Goal: Find specific page/section: Find specific page/section

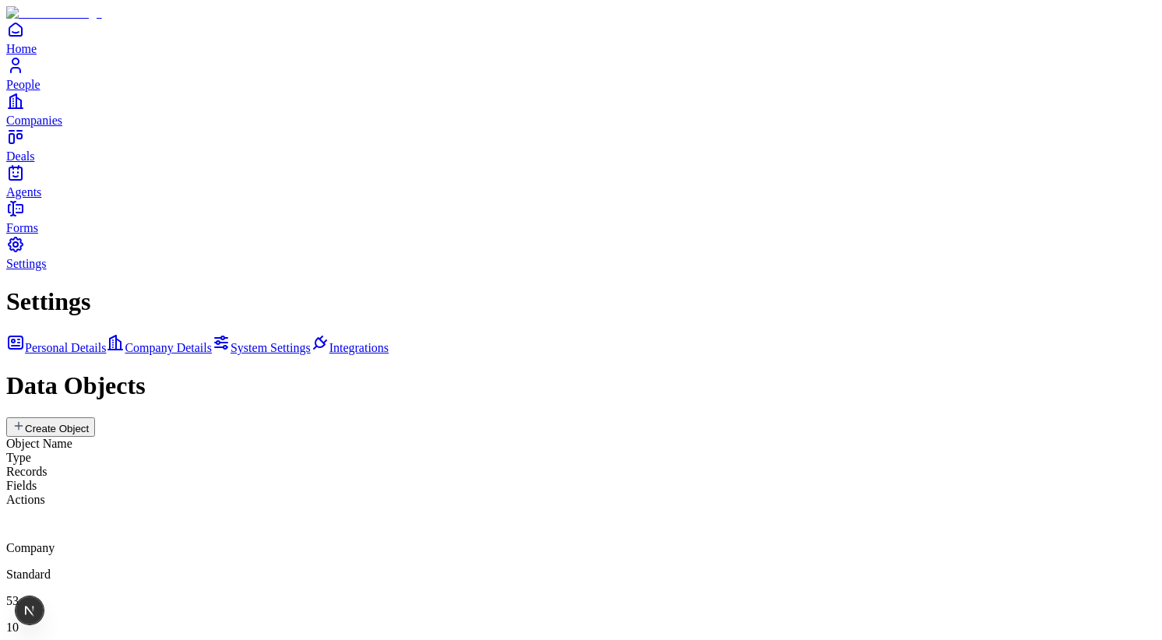
click at [362, 372] on h1 "Data Objects" at bounding box center [581, 386] width 1150 height 29
copy h1 "Data Objects"
drag, startPoint x: 326, startPoint y: 331, endPoint x: 1100, endPoint y: 332, distance: 773.6
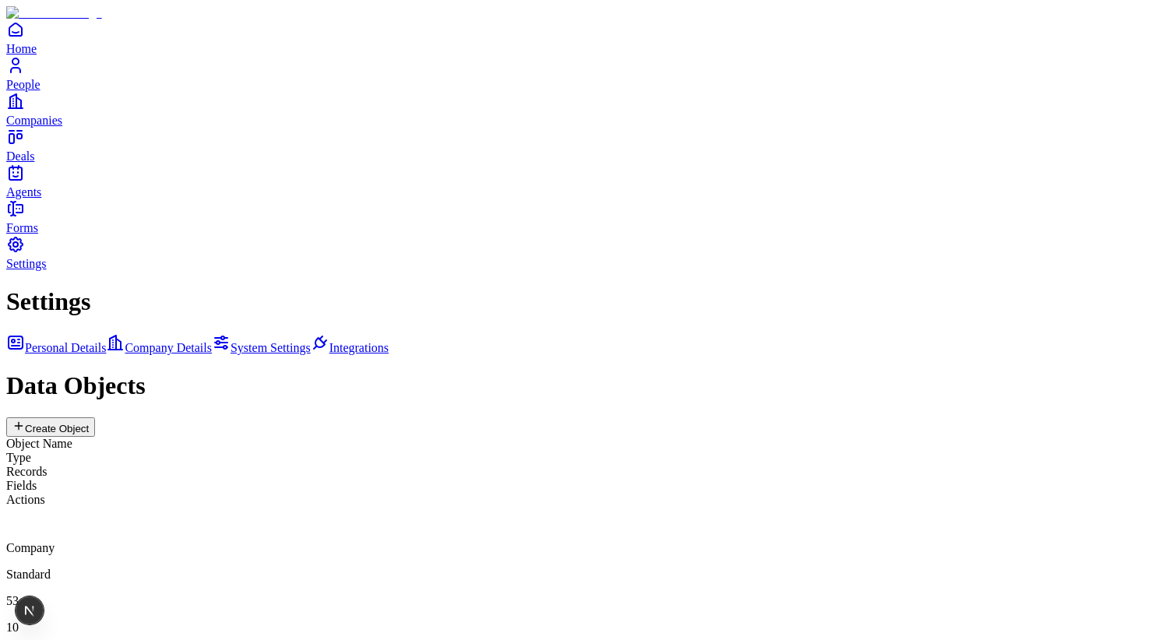
click at [1100, 332] on div "Settings Personal Details Company Details System Settings Integrations Data Obj…" at bounding box center [581, 628] width 1150 height 682
click at [1049, 398] on div "Settings Personal Details Company Details System Settings Integrations Data Obj…" at bounding box center [581, 628] width 1150 height 682
click at [969, 468] on div "Settings Personal Details Company Details System Settings Integrations Data Obj…" at bounding box center [581, 618] width 1150 height 663
